Goal: Task Accomplishment & Management: Complete application form

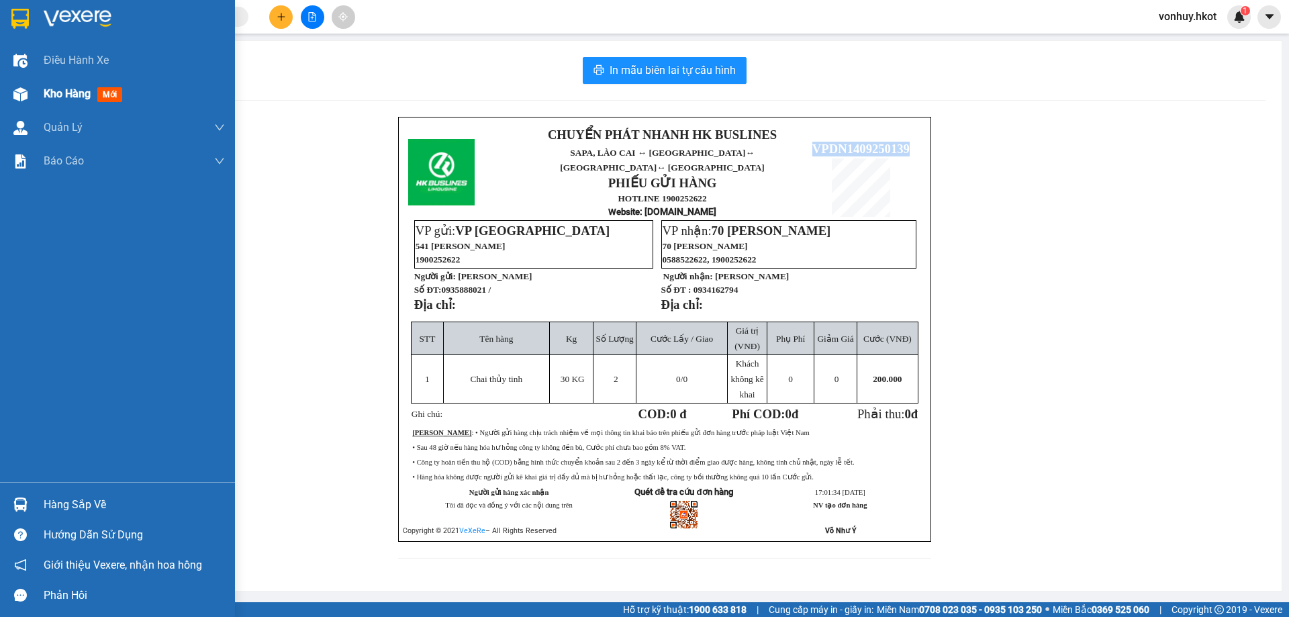
click at [72, 95] on span "Kho hàng" at bounding box center [67, 93] width 47 height 13
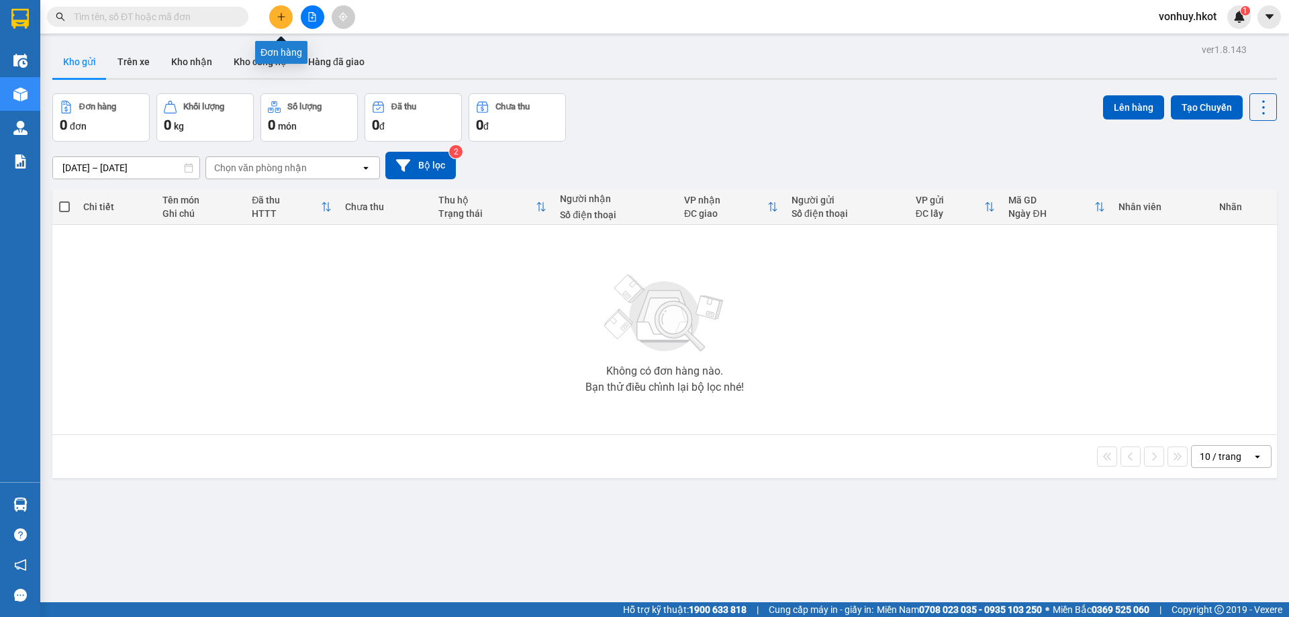
click at [277, 23] on button at bounding box center [280, 16] width 23 height 23
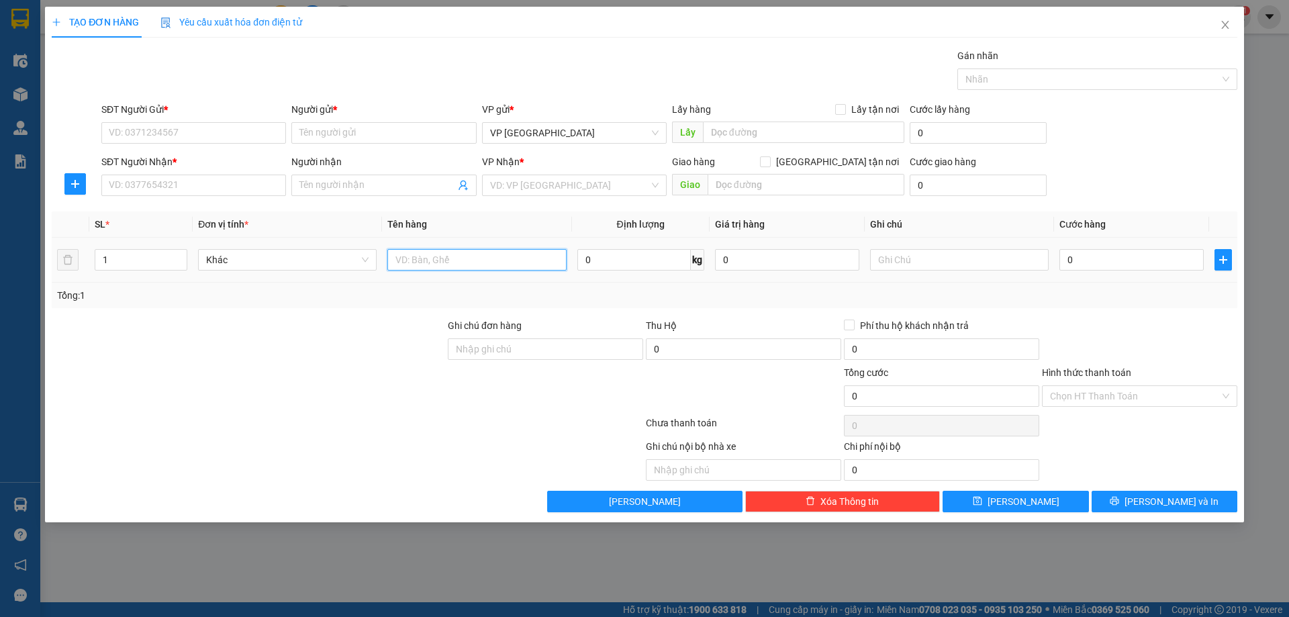
click at [438, 261] on input "text" at bounding box center [476, 259] width 179 height 21
type input "H"
type input "Vải"
click at [1092, 262] on input "0" at bounding box center [1131, 259] width 144 height 21
type input "1"
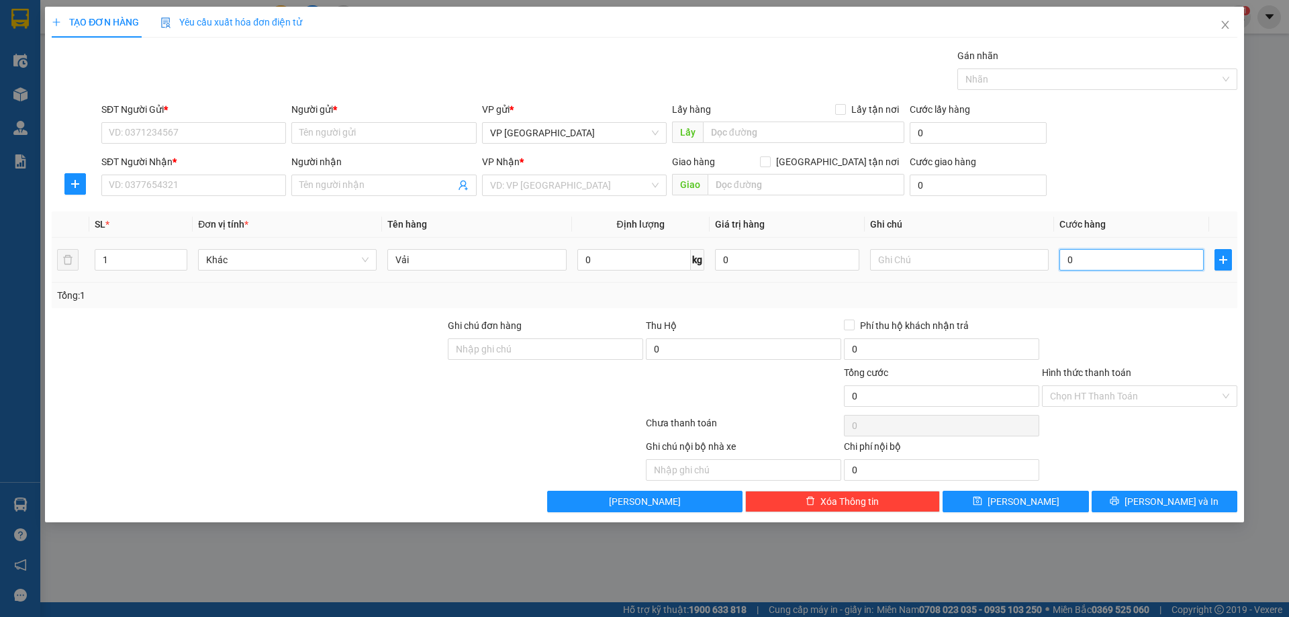
type input "1"
type input "15"
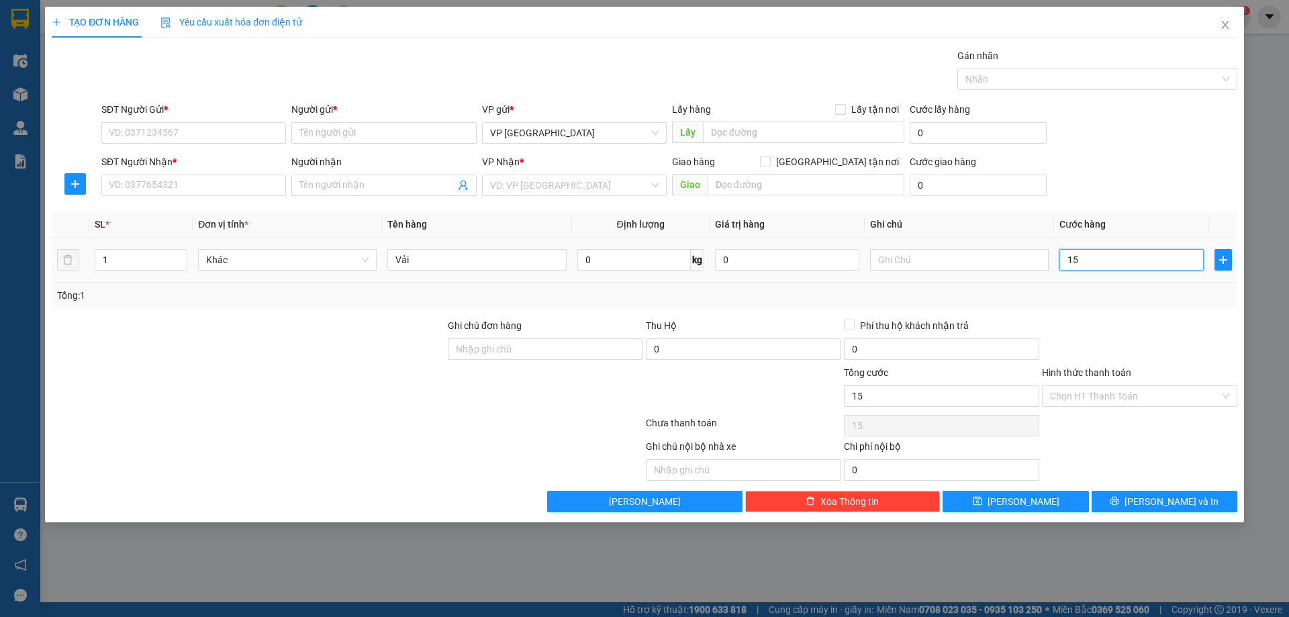
type input "150"
type input "1.500"
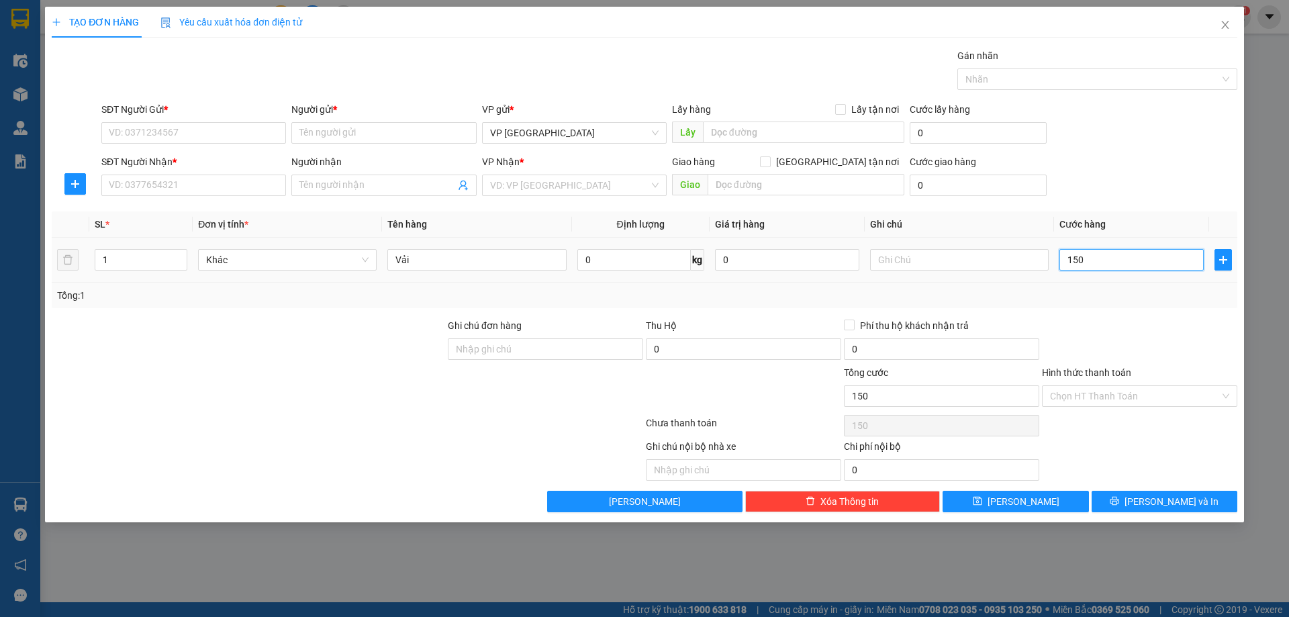
type input "1.500"
type input "15.000"
type input "150.000"
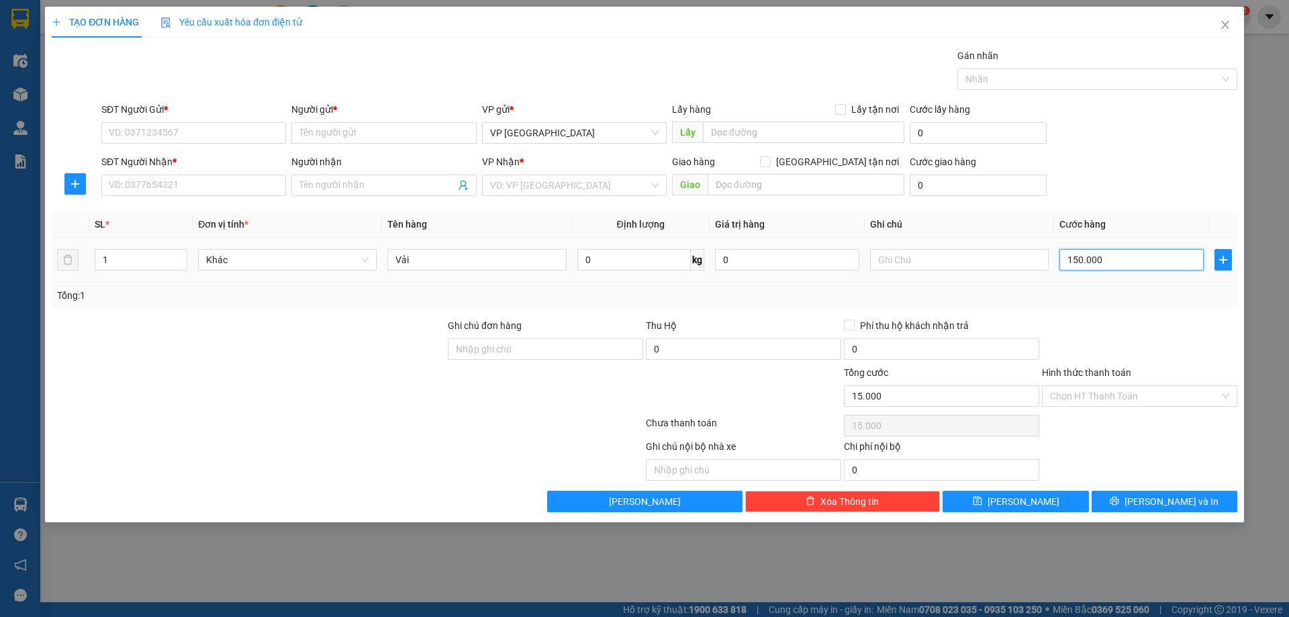
type input "150.000"
click at [342, 135] on input "Người gửi *" at bounding box center [383, 132] width 185 height 21
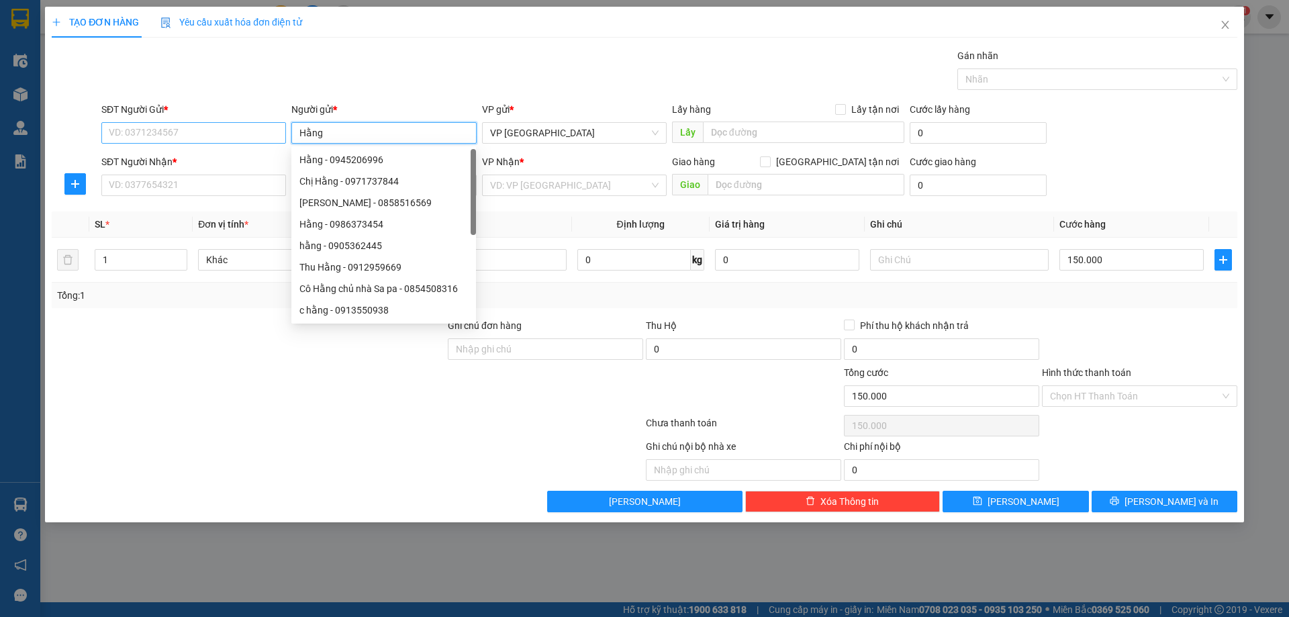
type input "Hằng"
click at [196, 134] on input "SĐT Người Gửi *" at bounding box center [193, 132] width 185 height 21
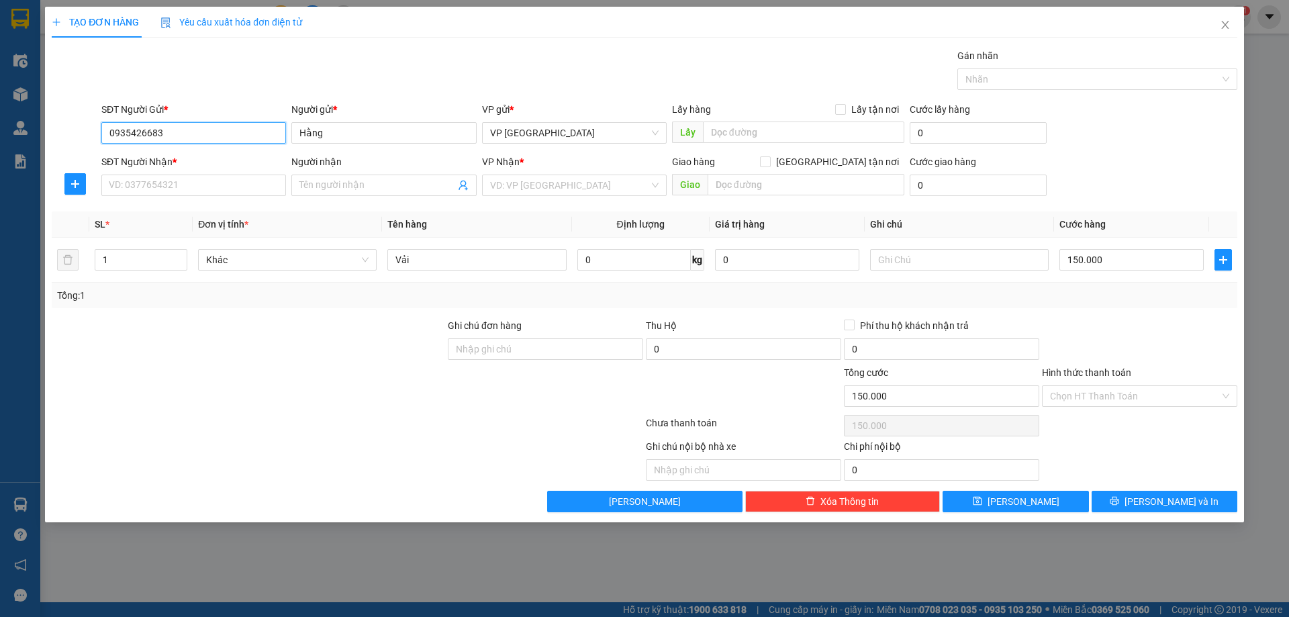
type input "0935426683"
click at [221, 185] on input "SĐT Người Nhận *" at bounding box center [193, 185] width 185 height 21
click at [411, 193] on span at bounding box center [383, 185] width 185 height 21
drag, startPoint x: 323, startPoint y: 187, endPoint x: 297, endPoint y: 185, distance: 26.3
click at [297, 185] on span "HGair Vi" at bounding box center [383, 185] width 185 height 21
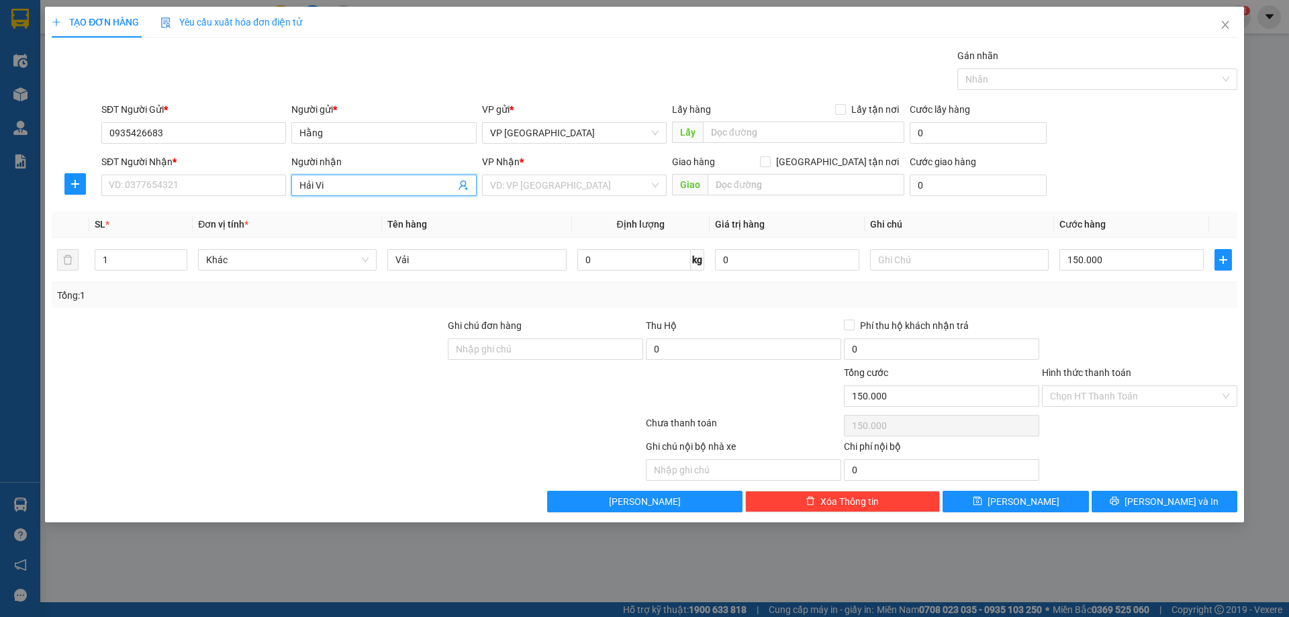
type input "Hải Vi"
click at [197, 187] on input "SĐT Người Nhận *" at bounding box center [193, 185] width 185 height 21
type input "0978988245"
click at [526, 184] on input "search" at bounding box center [569, 185] width 159 height 20
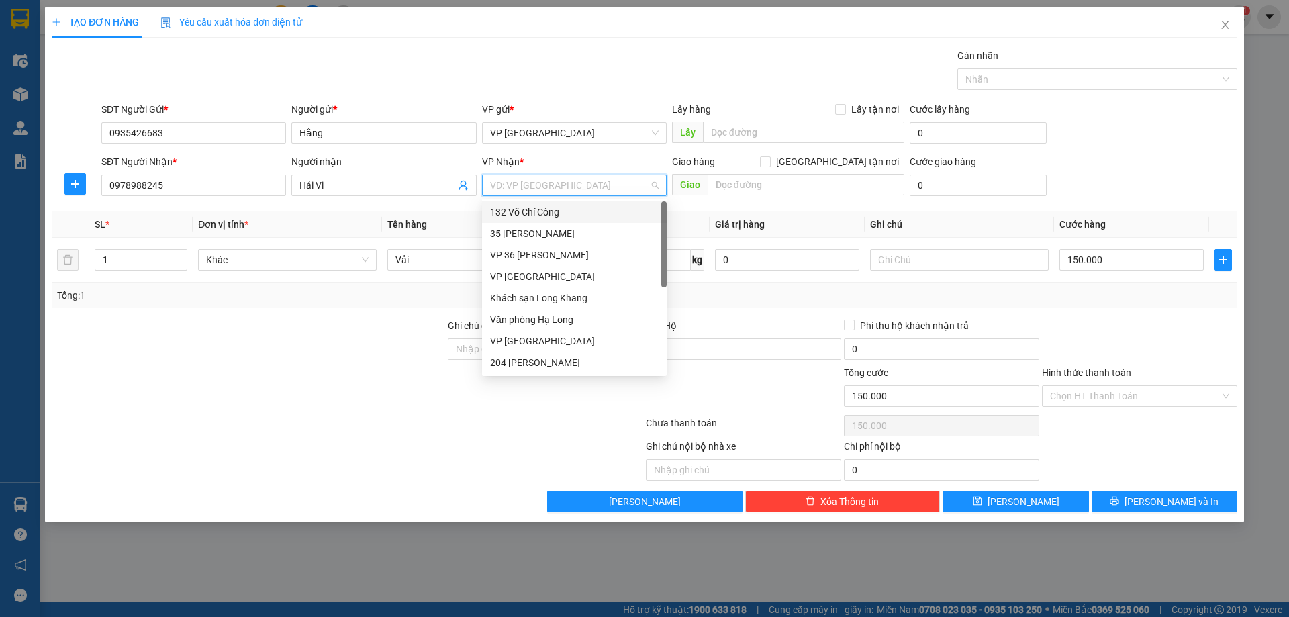
click at [537, 212] on div "132 Võ Chí Công" at bounding box center [574, 212] width 168 height 15
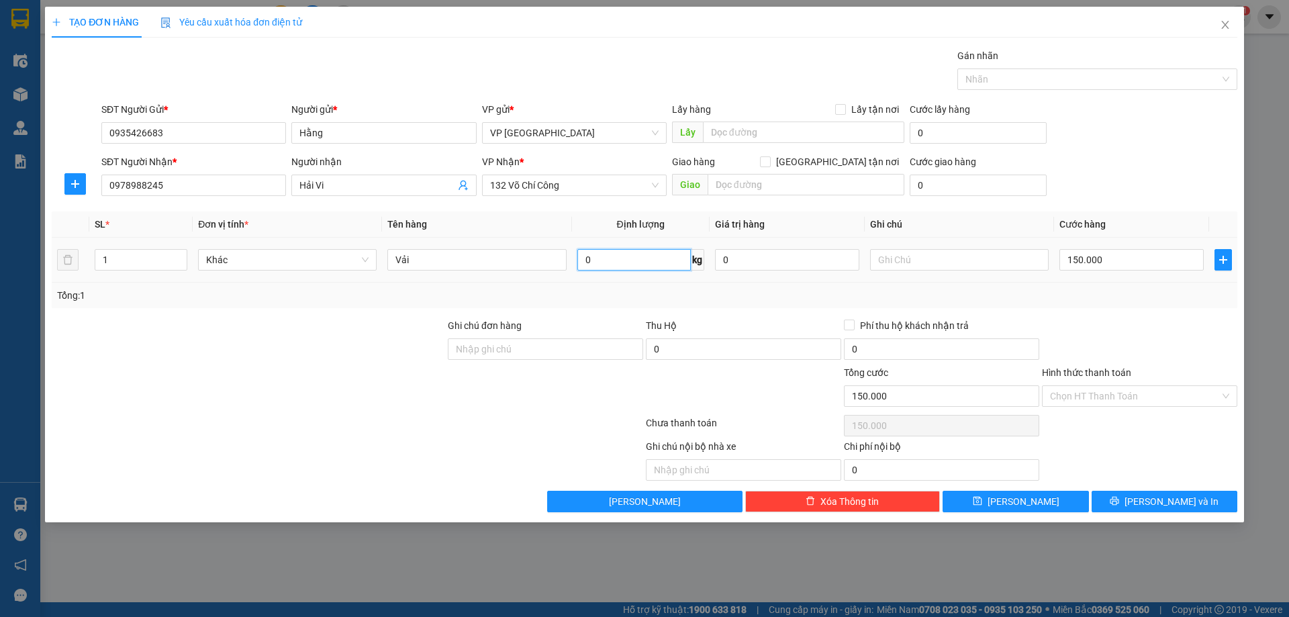
click at [624, 259] on input "0" at bounding box center [633, 259] width 113 height 21
type input "15"
click at [1109, 403] on input "Hình thức thanh toán" at bounding box center [1135, 396] width 170 height 20
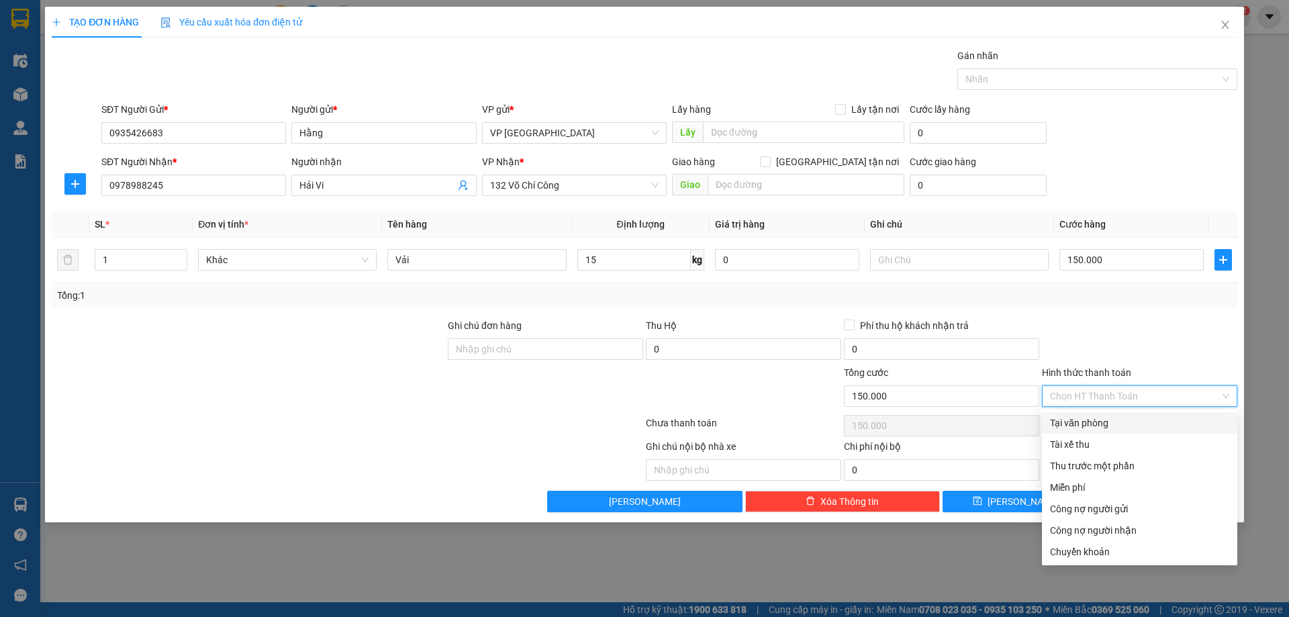
click at [1092, 421] on div "Tại văn phòng" at bounding box center [1139, 423] width 179 height 15
type input "0"
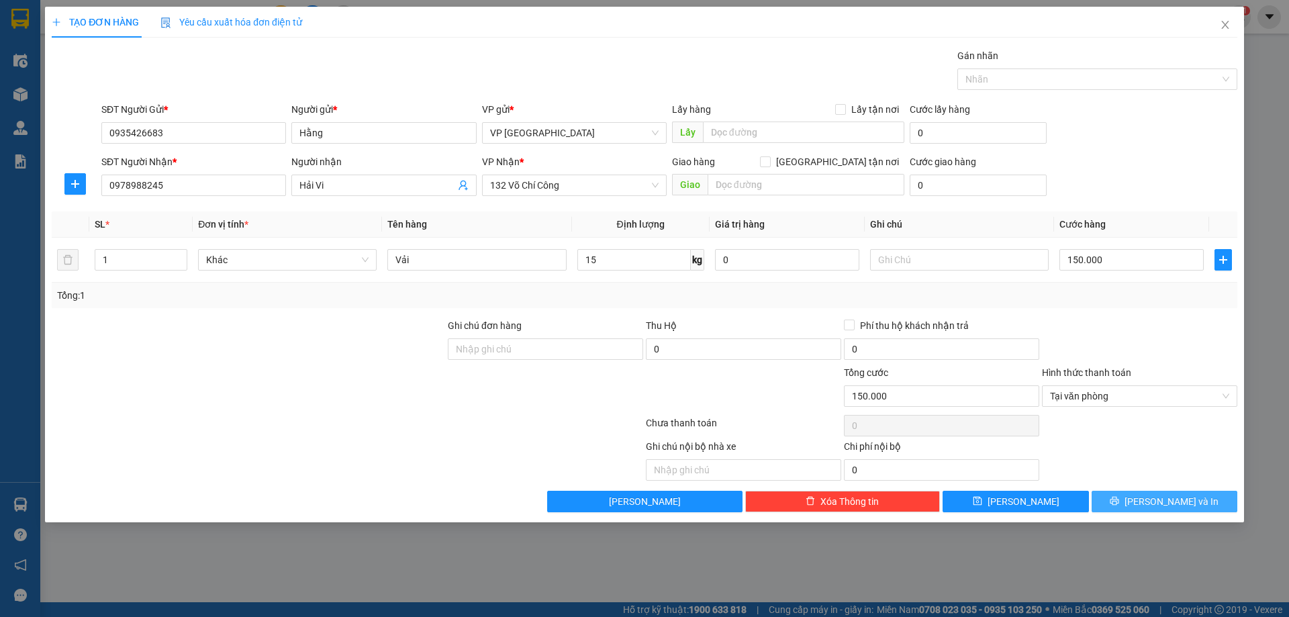
click at [1119, 499] on icon "printer" at bounding box center [1114, 501] width 9 height 9
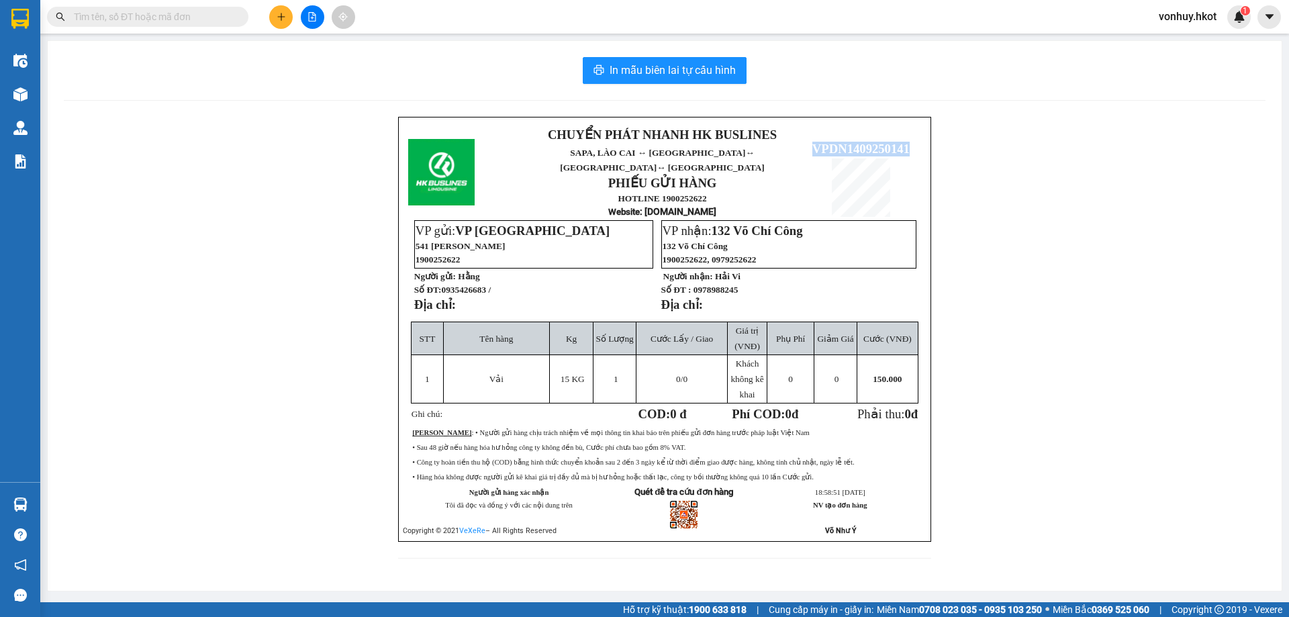
drag, startPoint x: 814, startPoint y: 136, endPoint x: 911, endPoint y: 135, distance: 97.3
click at [911, 142] on p "VPDN1409250141" at bounding box center [860, 149] width 119 height 15
copy span "VPDN1409250141"
